Goal: Task Accomplishment & Management: Manage account settings

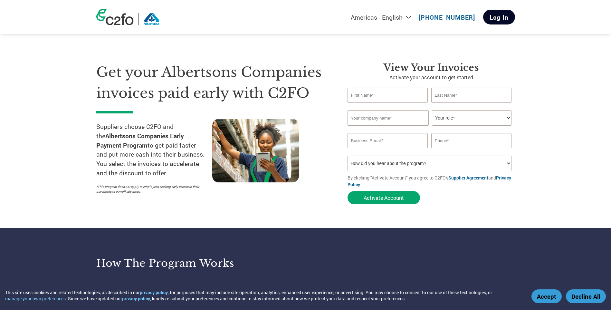
click at [499, 18] on link "Log In" at bounding box center [499, 17] width 32 height 15
